Goal: Task Accomplishment & Management: Manage account settings

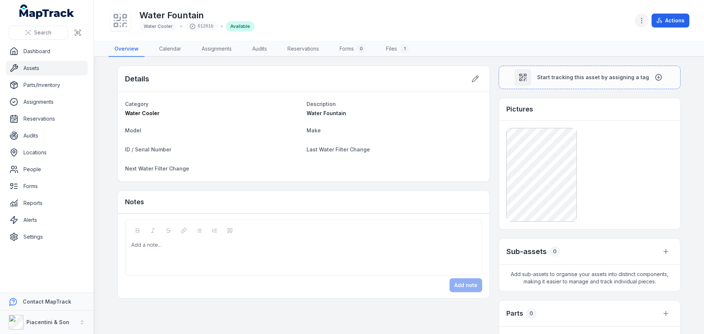
click at [642, 21] on circle "button" at bounding box center [641, 20] width 1 height 1
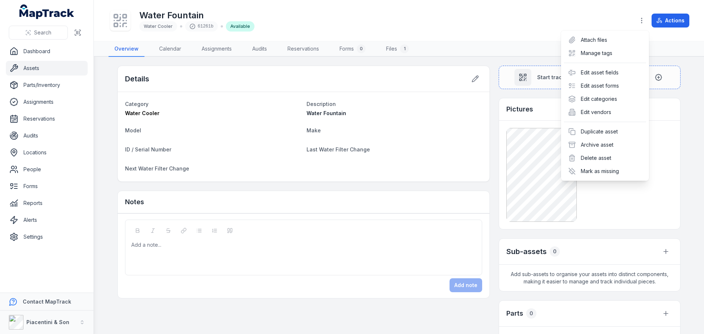
click at [425, 20] on div "Water Fountain Water Cooler 61261b Available Actions" at bounding box center [398, 20] width 580 height 35
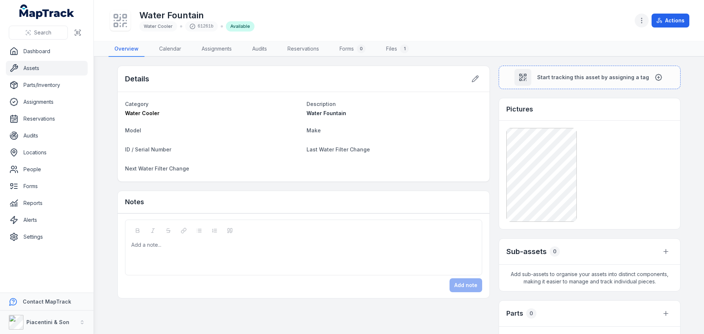
click at [642, 20] on icon "button" at bounding box center [641, 20] width 7 height 7
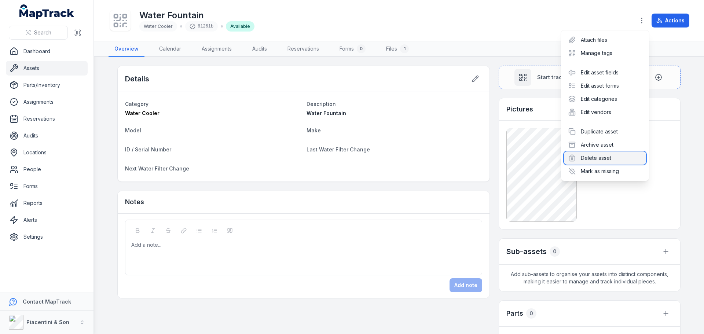
click at [620, 157] on div "Delete asset" at bounding box center [605, 157] width 82 height 13
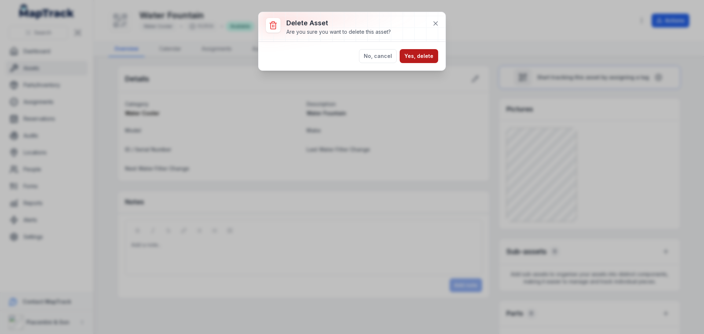
click at [416, 51] on button "Yes, delete" at bounding box center [418, 56] width 38 height 14
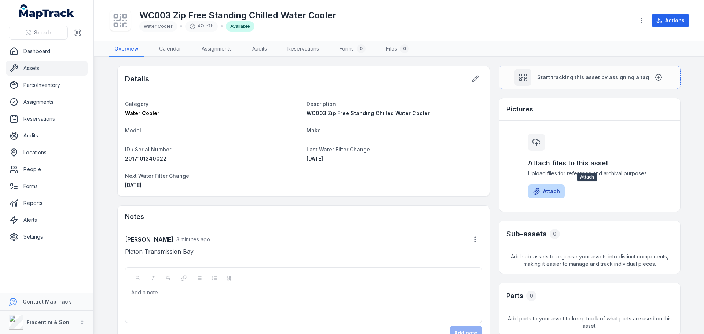
click at [543, 190] on button "Attach" at bounding box center [546, 191] width 37 height 14
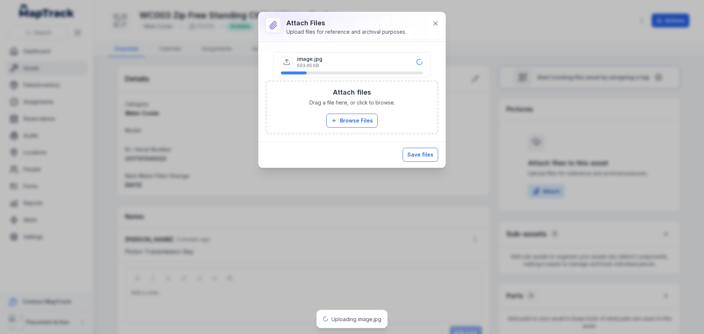
click at [415, 158] on button "Save files" at bounding box center [420, 155] width 36 height 14
